Goal: Book appointment/travel/reservation

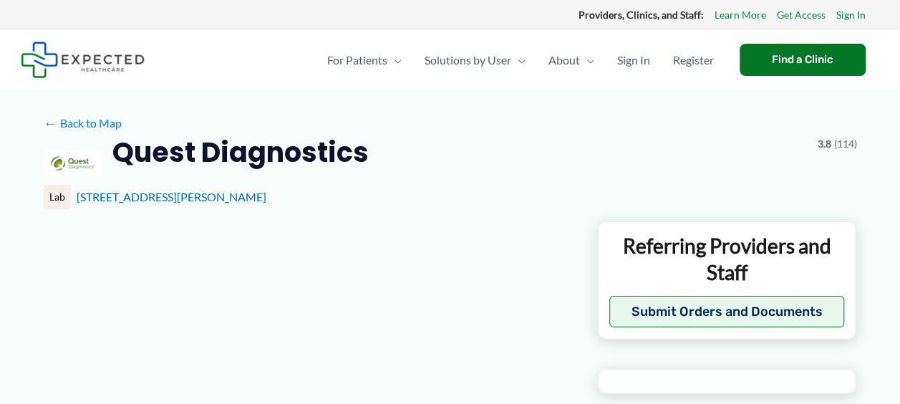
type input "**********"
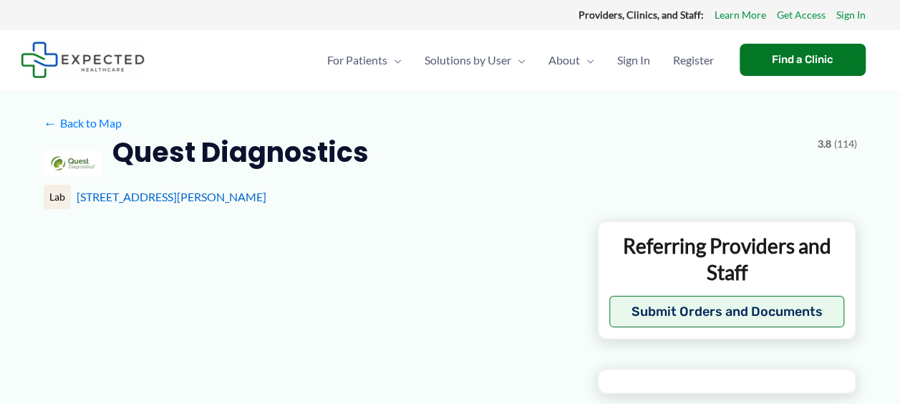
type input "**********"
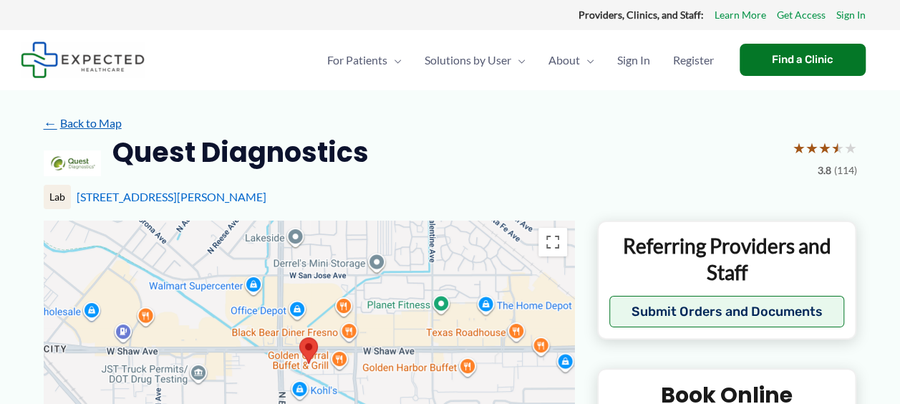
click at [84, 122] on link "← Back to Map" at bounding box center [83, 122] width 78 height 21
